Goal: Information Seeking & Learning: Learn about a topic

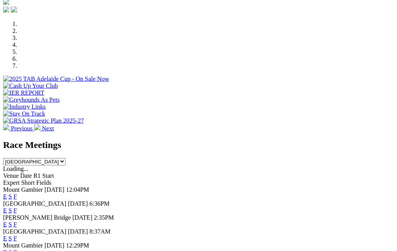
scroll to position [225, 0]
click at [17, 207] on link "F" at bounding box center [15, 210] width 3 height 7
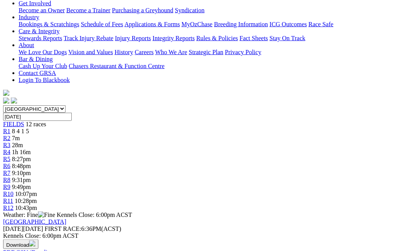
scroll to position [148, 0]
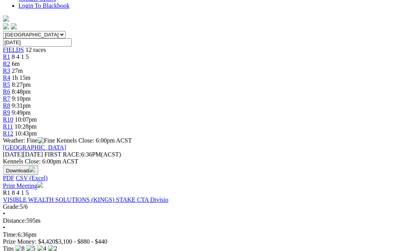
scroll to position [221, 4]
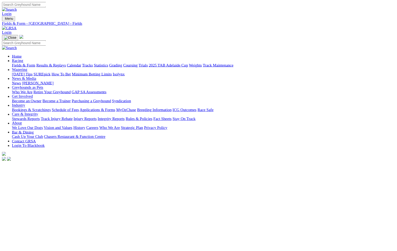
scroll to position [7, 0]
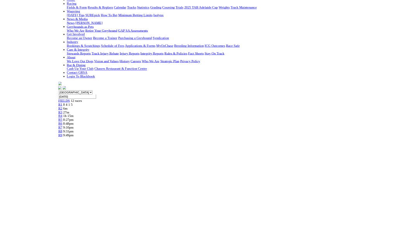
scroll to position [136, 0]
